Goal: Find specific page/section: Find specific page/section

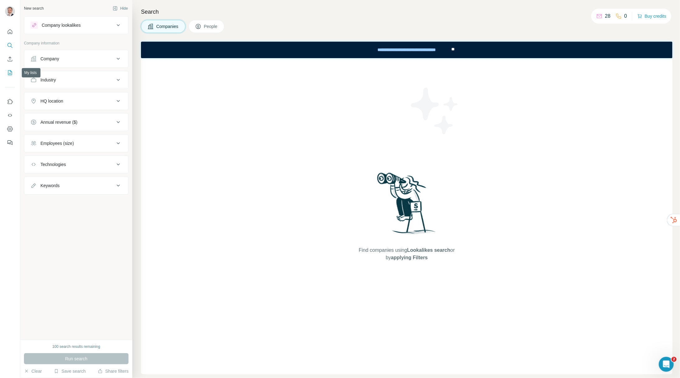
click at [8, 68] on button "My lists" at bounding box center [10, 72] width 10 height 11
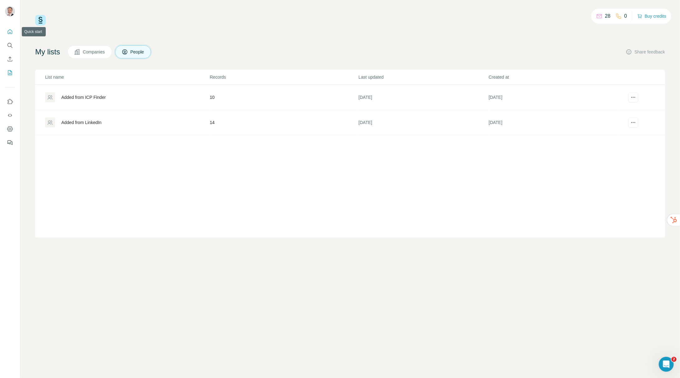
click at [9, 34] on icon "Quick start" at bounding box center [10, 32] width 6 height 6
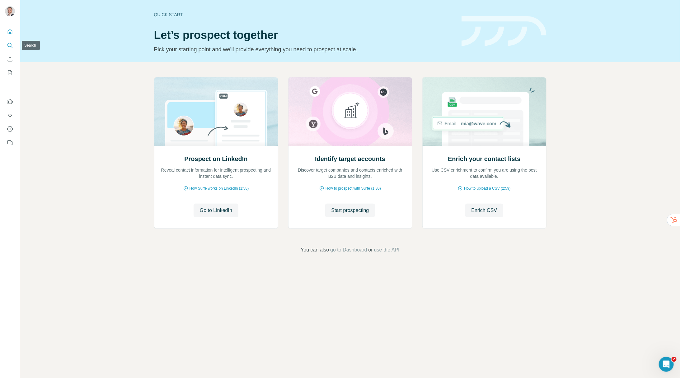
click at [10, 46] on icon "Search" at bounding box center [10, 45] width 6 height 6
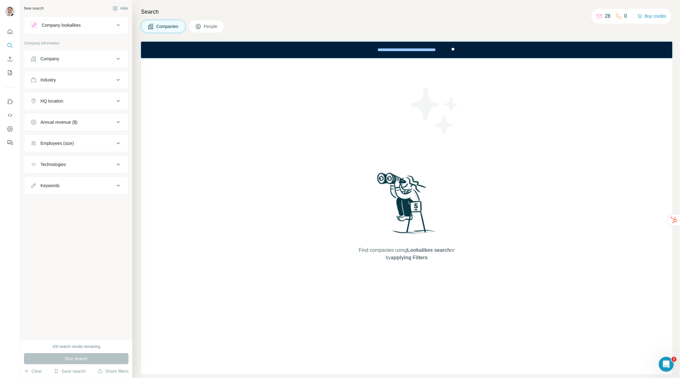
click at [117, 24] on icon at bounding box center [118, 24] width 7 height 7
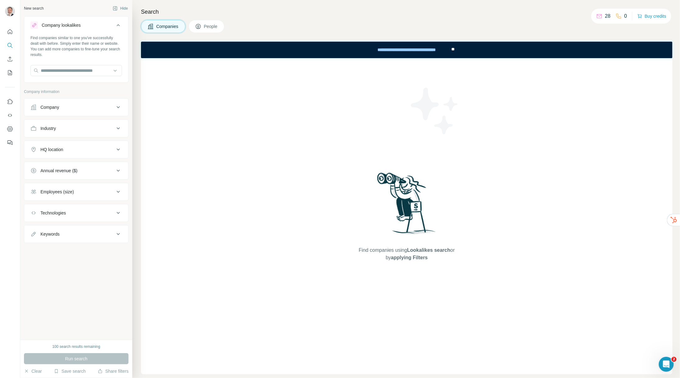
click at [117, 24] on icon at bounding box center [118, 24] width 7 height 7
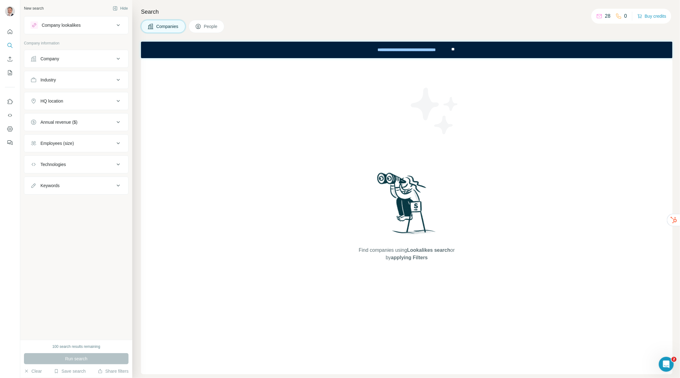
click at [214, 29] on span "People" at bounding box center [211, 26] width 14 height 6
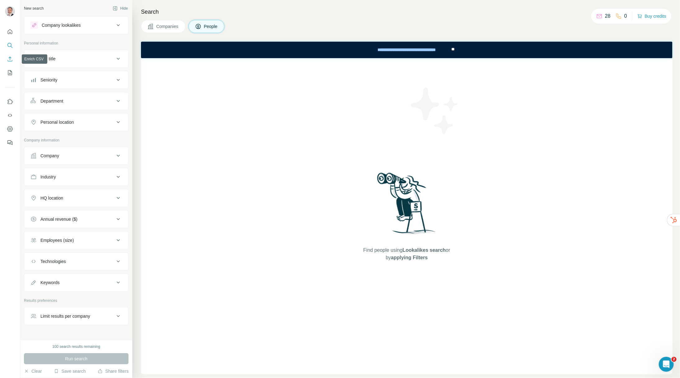
click at [11, 59] on icon "Enrich CSV" at bounding box center [10, 59] width 6 height 6
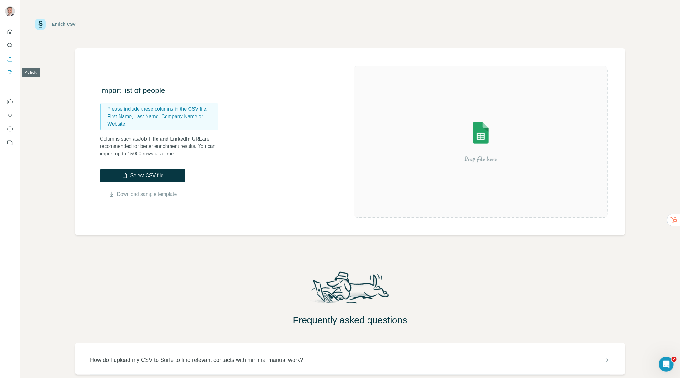
click at [8, 69] on button "My lists" at bounding box center [10, 72] width 10 height 11
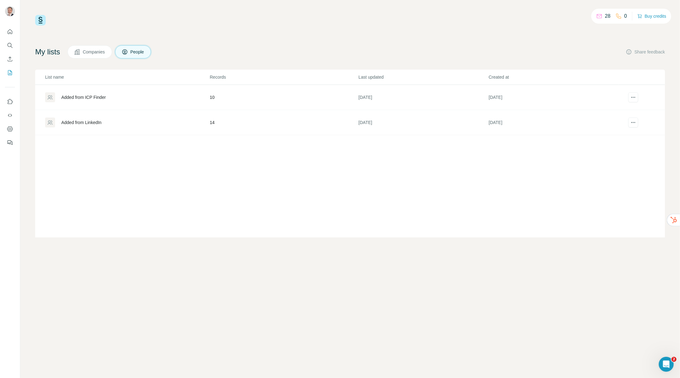
click at [93, 51] on span "Companies" at bounding box center [94, 52] width 23 height 6
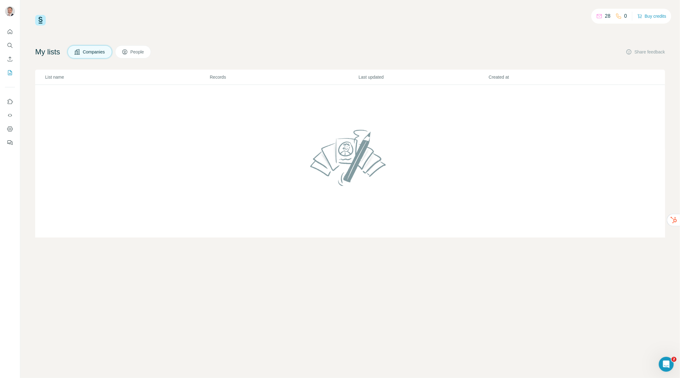
click at [94, 119] on td at bounding box center [350, 161] width 630 height 153
